Goal: Information Seeking & Learning: Check status

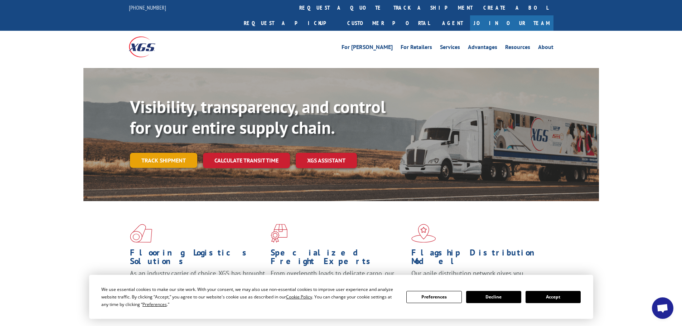
click at [171, 153] on link "Track shipment" at bounding box center [163, 160] width 67 height 15
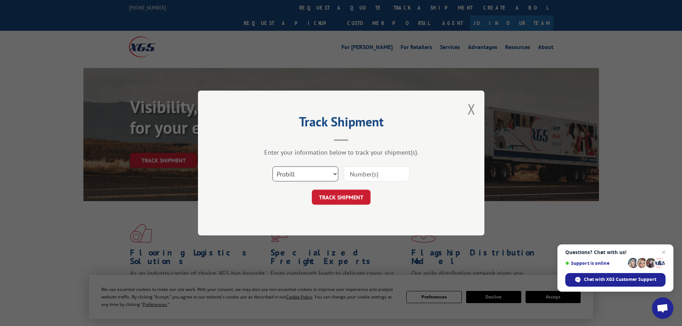
click at [320, 171] on select "Select category... Probill BOL PO" at bounding box center [305, 173] width 66 height 15
select select "po"
click at [272, 166] on select "Select category... Probill BOL PO" at bounding box center [305, 173] width 66 height 15
click at [665, 251] on span "Close chat" at bounding box center [663, 252] width 9 height 9
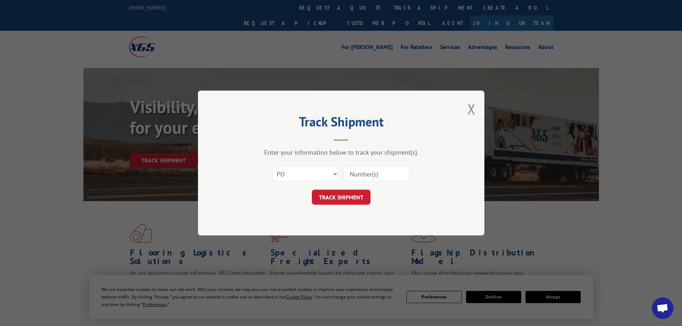
click at [376, 176] on input at bounding box center [377, 173] width 66 height 15
paste input "87536878"
type input "87536878"
click at [336, 195] on button "TRACK SHIPMENT" at bounding box center [341, 197] width 59 height 15
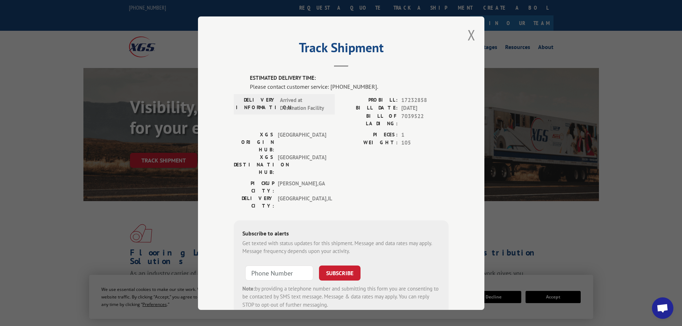
click at [288, 153] on span "[GEOGRAPHIC_DATA]" at bounding box center [302, 164] width 48 height 23
click at [470, 30] on button "Close modal" at bounding box center [471, 34] width 8 height 19
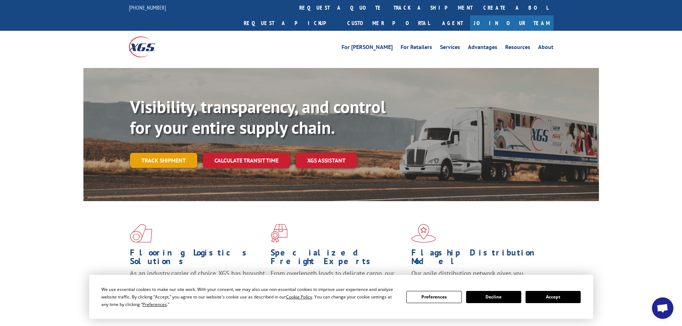
click at [157, 153] on link "Track shipment" at bounding box center [163, 160] width 67 height 15
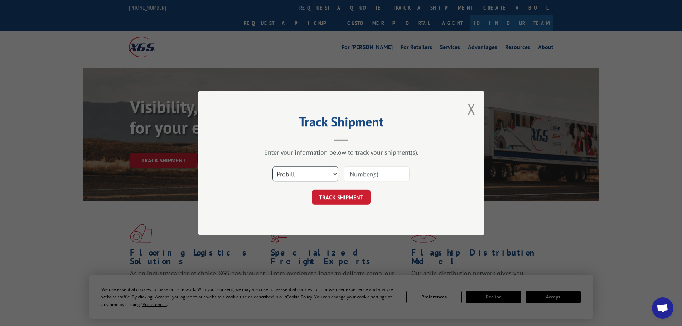
click at [317, 176] on select "Select category... Probill BOL PO" at bounding box center [305, 173] width 66 height 15
select select "po"
click at [272, 166] on select "Select category... Probill BOL PO" at bounding box center [305, 173] width 66 height 15
click at [363, 169] on input at bounding box center [377, 173] width 66 height 15
paste input "87536878"
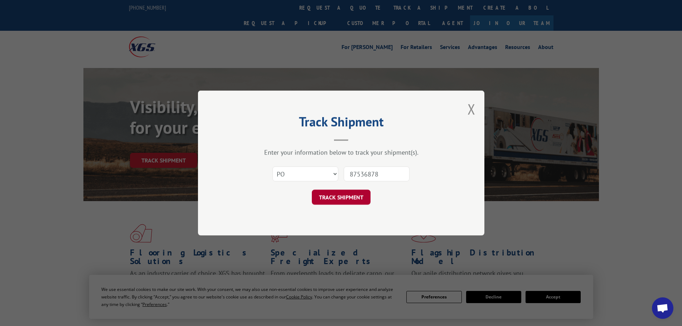
type input "87536878"
click at [354, 198] on button "TRACK SHIPMENT" at bounding box center [341, 197] width 59 height 15
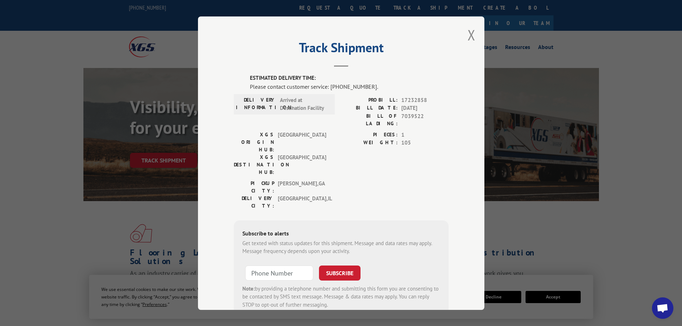
click at [48, 210] on div "Track Shipment ESTIMATED DELIVERY TIME: Please contact customer service: [PHONE…" at bounding box center [341, 163] width 682 height 326
click at [471, 30] on button "Close modal" at bounding box center [471, 34] width 8 height 19
